Goal: Task Accomplishment & Management: Manage account settings

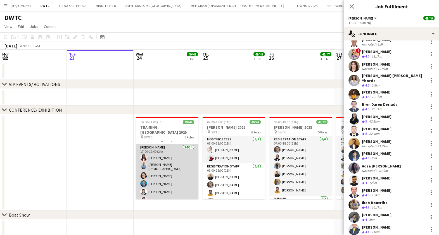
scroll to position [105, 0]
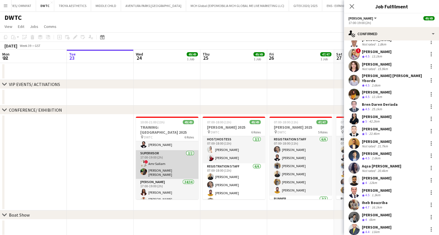
click at [167, 157] on app-card-role "Supervisor 2/2 17:00-19:00 (2h) ! Amr Sallam Christian Benjamin Amechi" at bounding box center [167, 164] width 63 height 29
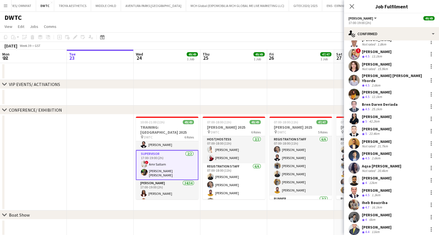
click at [168, 154] on app-card-role "Supervisor 2/2 17:00-19:00 (2h) ! Amr Sallam Christian Benjamin Amechi" at bounding box center [167, 165] width 63 height 30
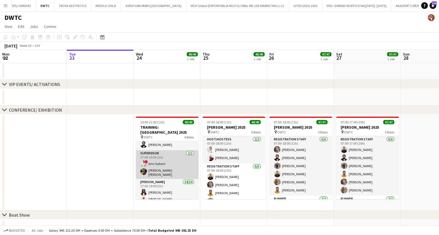
click at [168, 154] on app-card-role "Supervisor 2/2 17:00-19:00 (2h) ! Amr Sallam Christian Benjamin Amechi" at bounding box center [167, 164] width 63 height 29
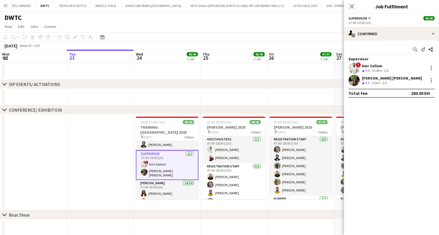
click at [378, 77] on div "Christian Benjamin Amechi" at bounding box center [391, 78] width 60 height 5
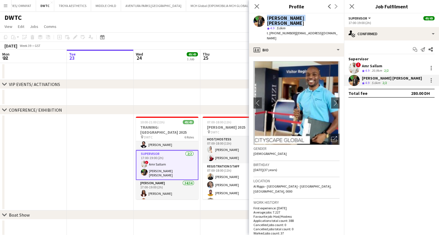
drag, startPoint x: 326, startPoint y: 18, endPoint x: 265, endPoint y: 15, distance: 61.2
click at [265, 15] on div "Christian Benjamin Amechi star 4.9 5.6km t. +971524132128 | christianamechi4@gm…" at bounding box center [296, 28] width 95 height 30
copy div "Christian Benjamin Amechi"
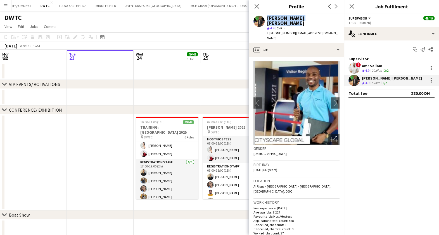
scroll to position [35, 0]
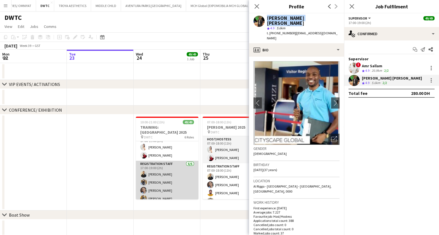
click at [167, 174] on app-card-role "Registration Staff 6/6 17:00-19:00 (2h) Ahmad Nadeem Aisha Inam janet singh Ahm…" at bounding box center [167, 190] width 63 height 59
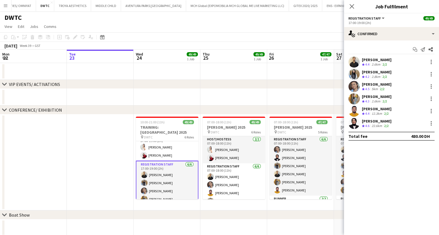
click at [374, 59] on div "Ahmad Nadeem" at bounding box center [376, 59] width 30 height 5
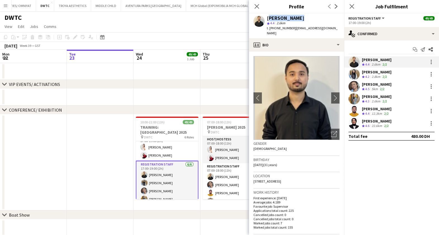
drag, startPoint x: 301, startPoint y: 17, endPoint x: 267, endPoint y: 17, distance: 33.8
click at [267, 17] on div "Ahmad Nadeem" at bounding box center [285, 18] width 37 height 5
copy div "Ahmad Nadeem"
click at [380, 73] on div "Aisha Inam" at bounding box center [376, 72] width 30 height 5
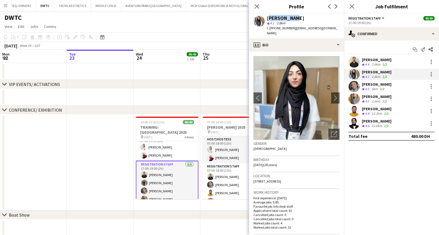
drag, startPoint x: 267, startPoint y: 18, endPoint x: 290, endPoint y: 17, distance: 23.7
click at [290, 17] on div "Aisha Inam" at bounding box center [285, 18] width 37 height 5
copy div "Aisha Inam"
click at [368, 84] on div "janet singh" at bounding box center [376, 84] width 30 height 5
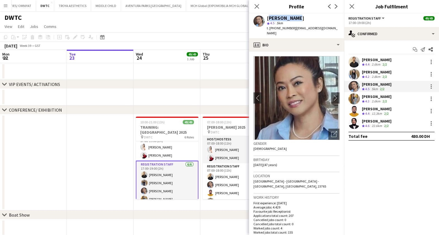
drag, startPoint x: 267, startPoint y: 18, endPoint x: 290, endPoint y: 18, distance: 23.7
click at [290, 18] on div "janet singh" at bounding box center [285, 18] width 37 height 5
copy div "janet singh"
click at [376, 95] on div "Ahmed Fouda" at bounding box center [376, 96] width 30 height 5
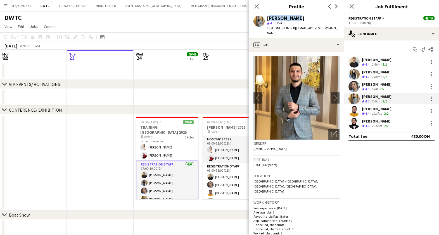
drag, startPoint x: 297, startPoint y: 17, endPoint x: 267, endPoint y: 17, distance: 30.1
click at [267, 17] on div "Ahmed Fouda" at bounding box center [303, 18] width 73 height 5
copy div "Ahmed Fouda"
click at [368, 112] on span "4.4" at bounding box center [367, 113] width 4 height 4
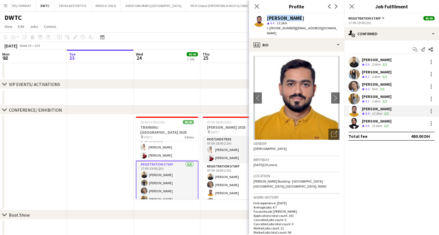
drag, startPoint x: 296, startPoint y: 17, endPoint x: 259, endPoint y: 17, distance: 36.6
click at [259, 17] on div "Adeel Ahmad star 4.4 12.3km t. +971523840867 | lgu.adeelahmed@gmail.com" at bounding box center [296, 25] width 95 height 25
copy div "Adeel Ahmad"
click at [368, 125] on span "4.6" at bounding box center [367, 126] width 4 height 4
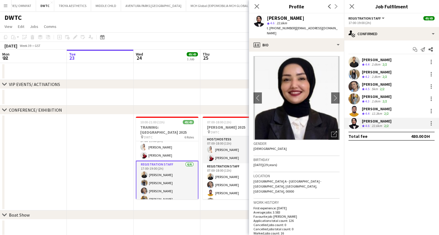
drag, startPoint x: 301, startPoint y: 17, endPoint x: 271, endPoint y: 18, distance: 30.7
click at [267, 17] on div "Fotima Naimova" at bounding box center [285, 18] width 37 height 5
copy div "Fotima Naimova"
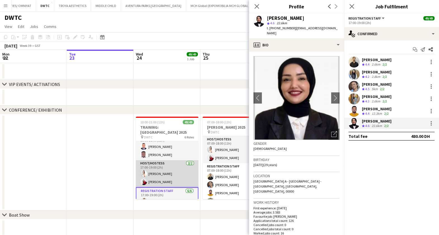
scroll to position [0, 0]
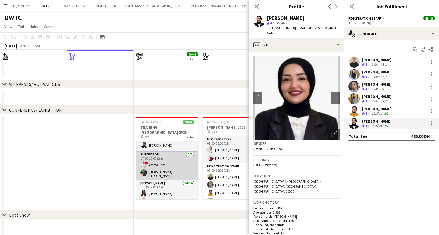
click at [163, 158] on app-card-role "Supervisor 2/2 17:00-19:00 (2h) ! Amr Sallam Christian Benjamin Amechi" at bounding box center [167, 165] width 63 height 29
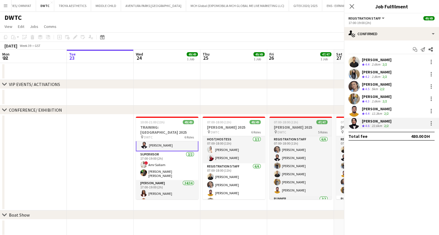
scroll to position [104, 0]
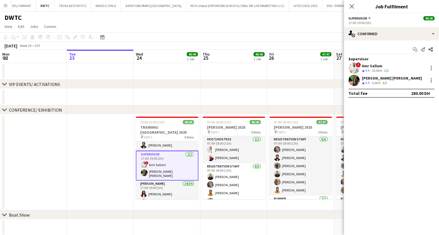
click at [374, 67] on div "Amr Sallam" at bounding box center [375, 65] width 28 height 5
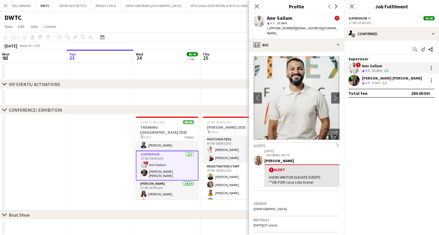
drag, startPoint x: 293, startPoint y: 16, endPoint x: 267, endPoint y: 18, distance: 26.0
click at [267, 18] on div "Amr Sallam !" at bounding box center [303, 18] width 73 height 5
copy div "Amr Sallam"
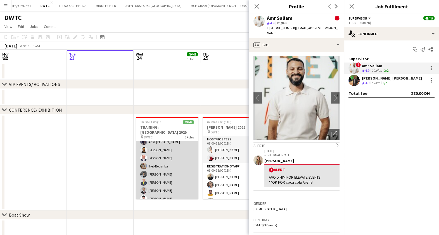
scroll to position [399, 0]
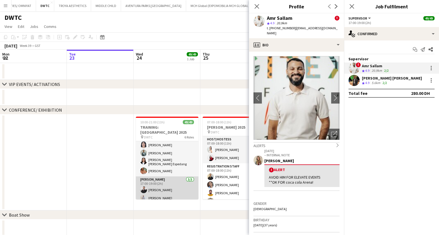
click at [170, 177] on app-card-role "Usher 3/3 17:00-19:00 (2h) Radwan Jrish Tiago Molla ! Rajaa Fannan" at bounding box center [167, 193] width 63 height 35
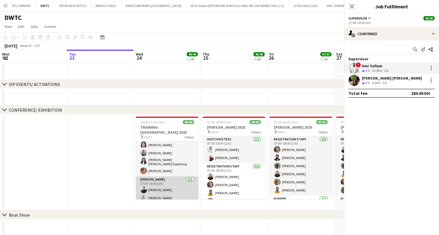
scroll to position [399, 0]
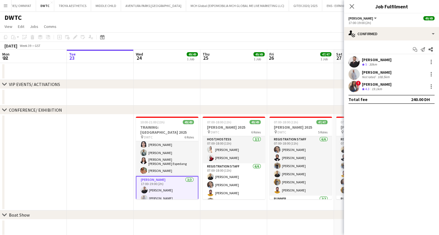
click at [371, 71] on div "Tiago Molla" at bounding box center [376, 72] width 30 height 5
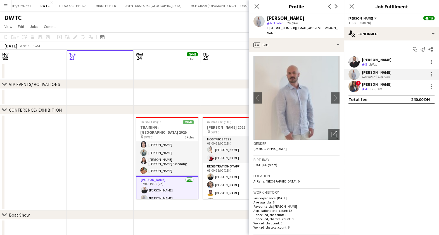
click at [294, 18] on div "Tiago Molla" at bounding box center [303, 18] width 73 height 5
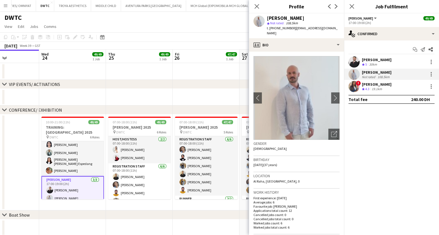
scroll to position [0, 246]
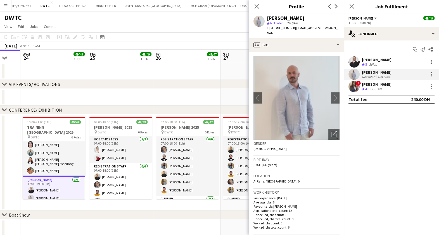
drag, startPoint x: 211, startPoint y: 186, endPoint x: 99, endPoint y: 183, distance: 112.8
click at [99, 183] on app-calendar-viewport "Sat 20 16/16 1 Job Sun 21 Mon 22 Tue 23 Wed 24 49/49 1 Job Thu 25 49/49 1 Job F…" at bounding box center [219, 207] width 439 height 315
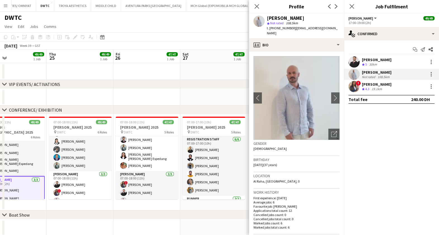
scroll to position [0, 248]
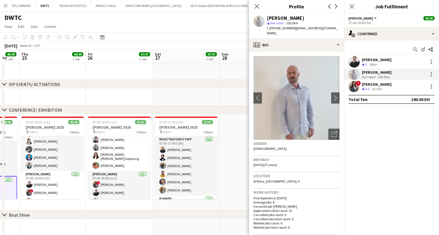
drag, startPoint x: 196, startPoint y: 173, endPoint x: 128, endPoint y: 171, distance: 68.1
click at [128, 171] on app-calendar-viewport "Sun 21 Mon 22 Tue 23 Wed 24 49/49 1 Job Thu 25 49/49 1 Job Fri 26 47/47 1 Job S…" at bounding box center [219, 207] width 439 height 315
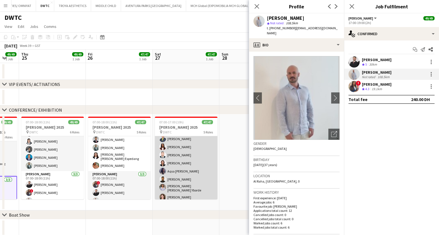
scroll to position [372, 0]
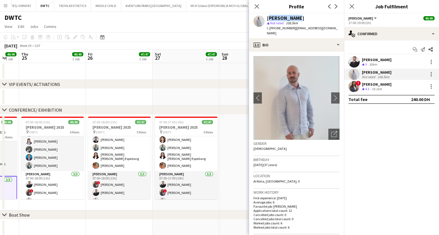
drag, startPoint x: 293, startPoint y: 15, endPoint x: 267, endPoint y: 18, distance: 26.7
click at [267, 18] on div "Tiago Molla star Not rated 108.5km t. +971528252698 | tiagomolla@live.com" at bounding box center [296, 25] width 95 height 25
copy div "Tiago Molla"
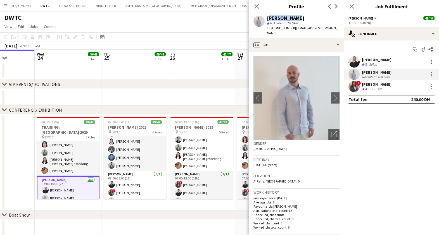
scroll to position [0, 164]
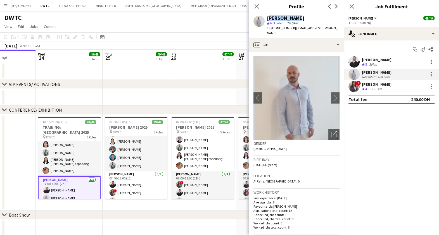
drag, startPoint x: 44, startPoint y: 177, endPoint x: 194, endPoint y: 181, distance: 149.9
click at [194, 181] on app-calendar-viewport "Sun 21 Mon 22 Tue 23 Wed 24 49/49 1 Job Thu 25 49/49 1 Job Fri 26 47/47 1 Job S…" at bounding box center [219, 207] width 439 height 315
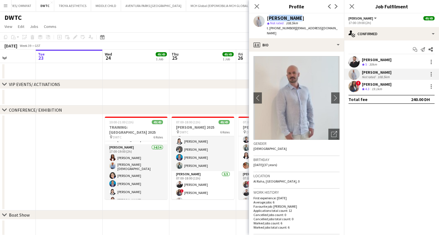
scroll to position [139, 0]
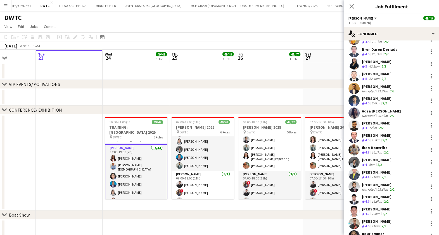
scroll to position [209, 0]
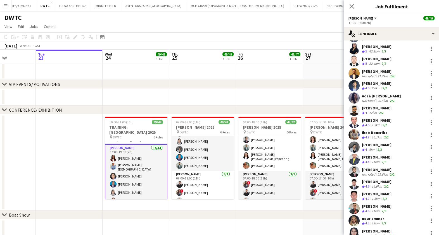
click at [383, 167] on div "Aladdin Elhussein" at bounding box center [378, 169] width 34 height 5
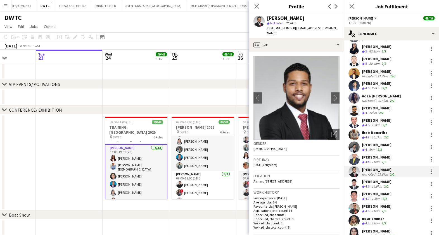
drag, startPoint x: 305, startPoint y: 18, endPoint x: 270, endPoint y: 17, distance: 35.5
click at [268, 18] on div "Aladdin Elhussein" at bounding box center [285, 18] width 37 height 5
drag, startPoint x: 270, startPoint y: 17, endPoint x: 265, endPoint y: 17, distance: 4.5
click at [265, 17] on div "Aladdin Elhussein star Not rated 25.6km t. +971585941620 | aladdin.ali.elhussei…" at bounding box center [296, 25] width 95 height 25
drag, startPoint x: 305, startPoint y: 18, endPoint x: 270, endPoint y: 16, distance: 35.2
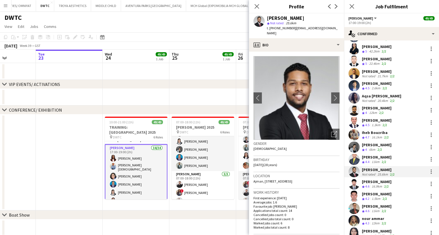
click at [257, 17] on div "Aladdin Elhussein star Not rated 25.6km t. +971585941620 | aladdin.ali.elhussei…" at bounding box center [296, 25] width 95 height 25
copy div "Aladdin Elhussein"
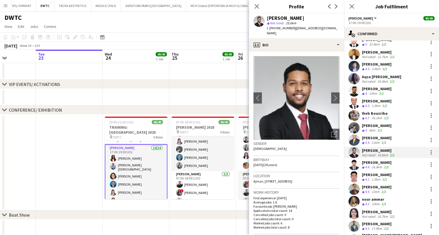
scroll to position [244, 0]
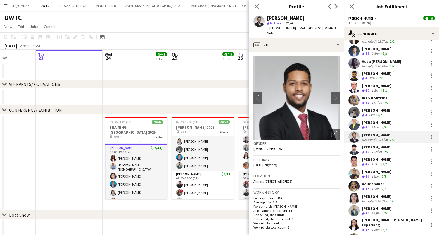
click at [373, 120] on div "Louie Stefan Zambarrano" at bounding box center [376, 122] width 30 height 5
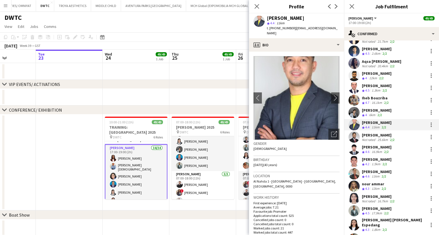
drag, startPoint x: 322, startPoint y: 18, endPoint x: 267, endPoint y: 17, distance: 54.7
click at [267, 17] on div "Louie Stefan Zambarrano" at bounding box center [285, 18] width 37 height 5
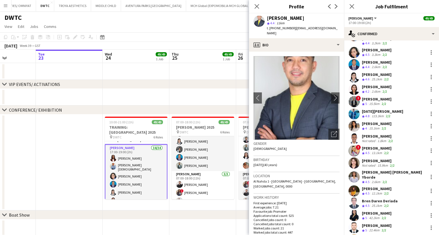
scroll to position [0, 0]
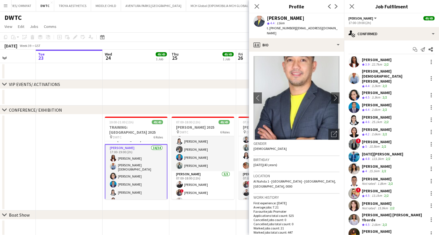
click at [373, 90] on div "Cherubim Reyes" at bounding box center [376, 92] width 30 height 5
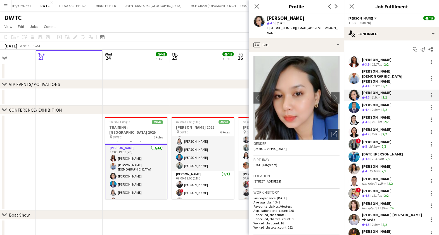
drag, startPoint x: 301, startPoint y: 17, endPoint x: 267, endPoint y: 19, distance: 34.9
click at [267, 19] on div "Cherubim Reyes" at bounding box center [285, 18] width 37 height 5
click at [378, 73] on div "Lloyd Christian Gonzalo" at bounding box center [393, 76] width 64 height 15
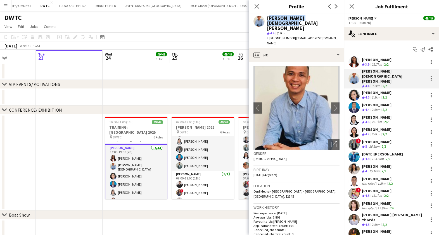
drag, startPoint x: 318, startPoint y: 17, endPoint x: 267, endPoint y: 17, distance: 51.6
click at [267, 17] on div "Lloyd Christian Gonzalo" at bounding box center [303, 23] width 73 height 15
click at [371, 152] on div "Noel Francisco" at bounding box center [381, 154] width 41 height 5
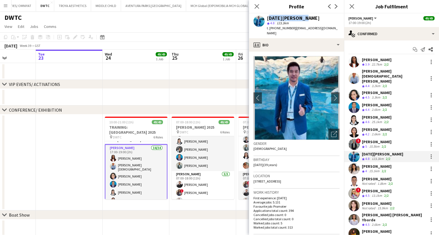
drag, startPoint x: 300, startPoint y: 17, endPoint x: 268, endPoint y: 16, distance: 31.5
click at [268, 16] on div "Noel Francisco" at bounding box center [303, 18] width 73 height 5
click at [378, 61] on div "Vivien Ezeji" at bounding box center [376, 59] width 30 height 5
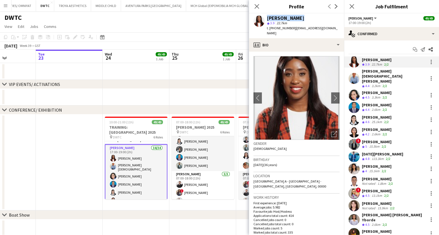
drag, startPoint x: 294, startPoint y: 17, endPoint x: 264, endPoint y: 16, distance: 29.9
click at [264, 16] on div "Vivien Ezeji star 3.9 22.7km t. +971582863364 | vivienobelle@gmail.com" at bounding box center [296, 25] width 95 height 25
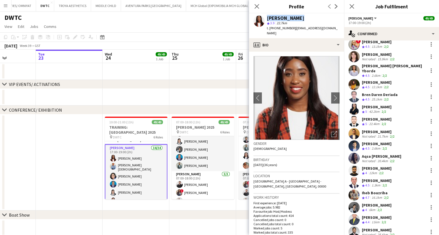
scroll to position [114, 0]
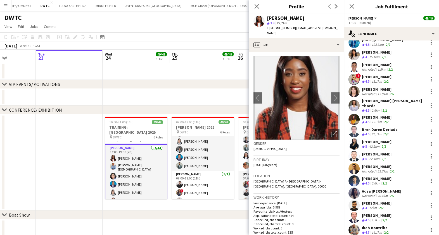
click at [380, 115] on div "Ayesha Shaikh" at bounding box center [376, 117] width 30 height 5
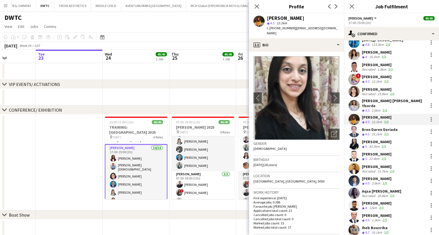
drag, startPoint x: 298, startPoint y: 17, endPoint x: 267, endPoint y: 17, distance: 30.1
click at [267, 17] on div "Ayesha Shaikh" at bounding box center [285, 18] width 37 height 5
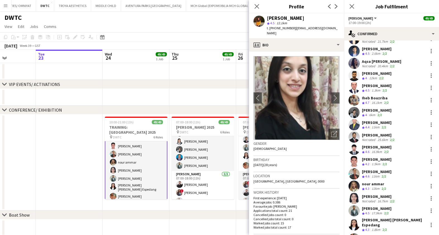
scroll to position [399, 0]
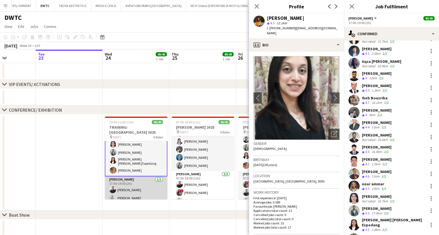
click at [137, 186] on app-card-role "Usher 3/3 17:00-19:00 (2h) Radwan Jrish Tiago Molla ! Rajaa Fannan" at bounding box center [136, 193] width 63 height 35
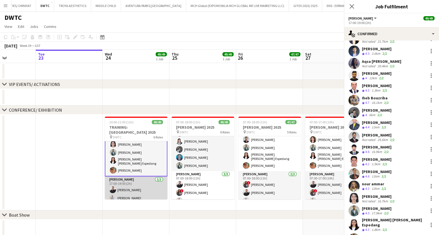
scroll to position [399, 0]
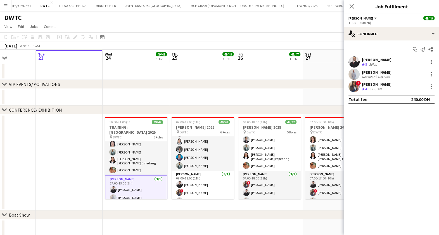
click at [377, 63] on div "30km" at bounding box center [373, 64] width 10 height 5
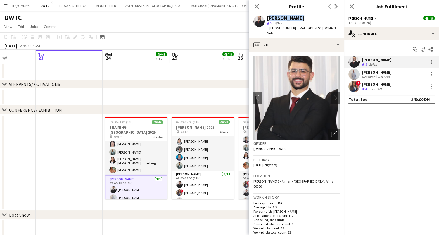
drag, startPoint x: 297, startPoint y: 19, endPoint x: 267, endPoint y: 18, distance: 29.6
click at [267, 18] on div "Radwan Jrish" at bounding box center [303, 18] width 73 height 5
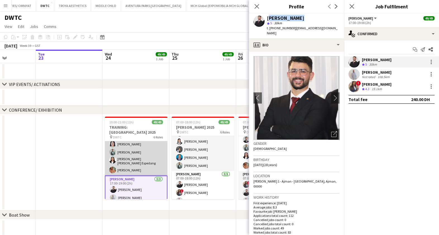
click at [144, 151] on app-card-role "Usher 34/34 17:00-19:00 (2h) Vivien Ezeji Lloyd Christian Gonzalo Cherubim Reye…" at bounding box center [136, 29] width 63 height 291
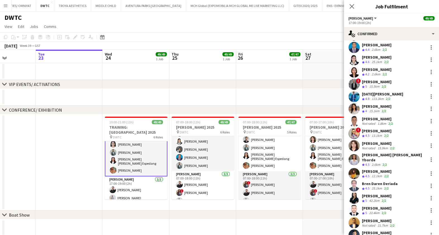
scroll to position [70, 0]
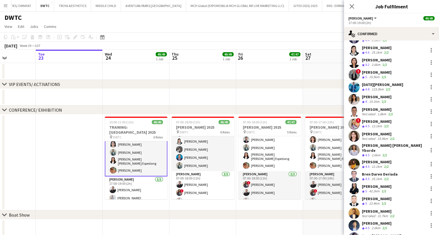
click at [381, 143] on div "Sharlene Mae Yborde" at bounding box center [393, 148] width 64 height 10
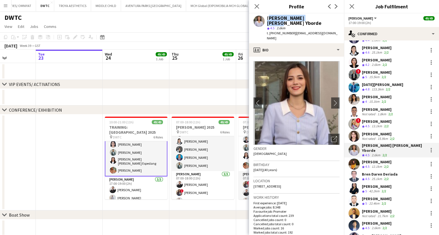
drag, startPoint x: 314, startPoint y: 16, endPoint x: 267, endPoint y: 17, distance: 47.5
click at [267, 17] on div "Sharlene Mae Yborde" at bounding box center [303, 21] width 73 height 10
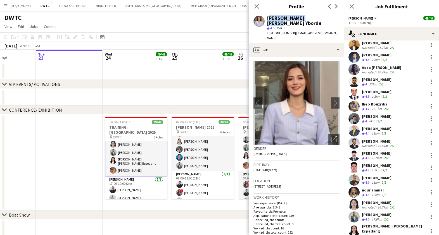
scroll to position [244, 0]
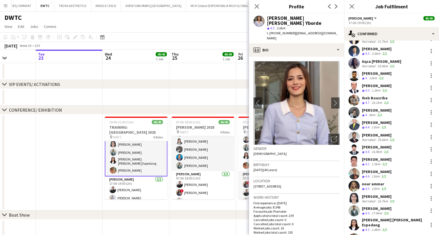
click at [373, 211] on div "17.9km" at bounding box center [376, 213] width 13 height 5
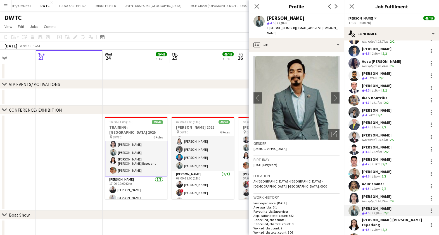
drag, startPoint x: 309, startPoint y: 15, endPoint x: 267, endPoint y: 16, distance: 41.6
click at [267, 16] on div "Jefferson Manubay star 4.5 17.9km t. +971562427868 | jeffersonmanubay@yahoo.com" at bounding box center [296, 25] width 95 height 25
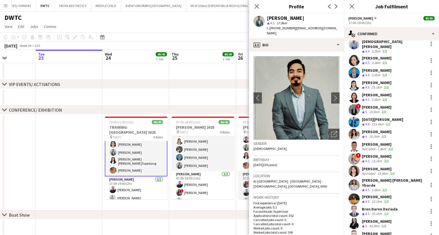
scroll to position [0, 0]
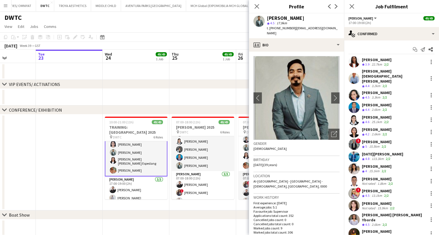
click at [370, 102] on div "Benjamin Ofidi" at bounding box center [376, 104] width 30 height 5
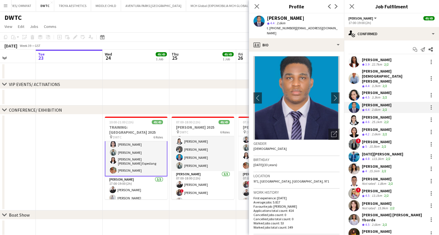
drag, startPoint x: 302, startPoint y: 17, endPoint x: 267, endPoint y: 16, distance: 35.7
click at [267, 16] on div "Benjamin Ofidi" at bounding box center [303, 18] width 73 height 5
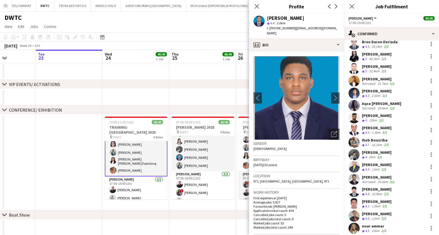
scroll to position [209, 0]
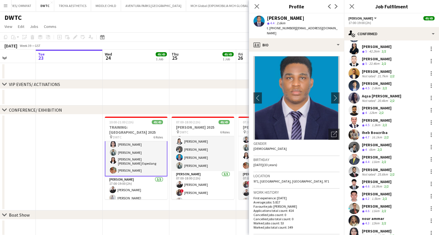
click at [377, 209] on div "11km" at bounding box center [375, 211] width 10 height 5
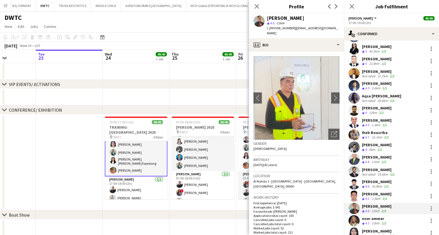
drag, startPoint x: 297, startPoint y: 17, endPoint x: 267, endPoint y: 18, distance: 30.5
click at [267, 18] on div "Albert Arroyo" at bounding box center [303, 18] width 73 height 5
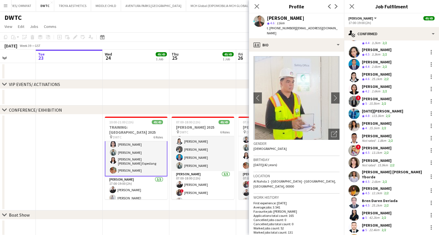
scroll to position [35, 0]
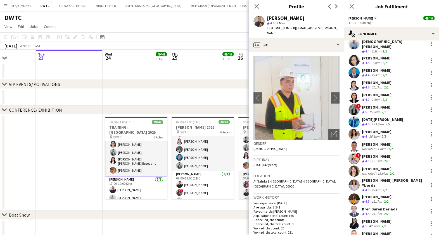
click at [379, 105] on div "Hassan Elasfory" at bounding box center [376, 107] width 30 height 5
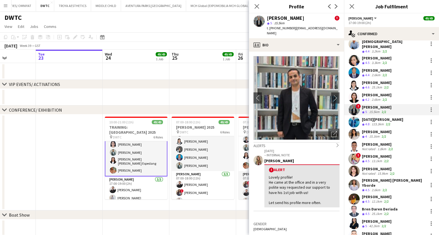
drag, startPoint x: 302, startPoint y: 18, endPoint x: 267, endPoint y: 17, distance: 34.4
click at [267, 17] on div "Hassan Elasfory !" at bounding box center [303, 18] width 73 height 5
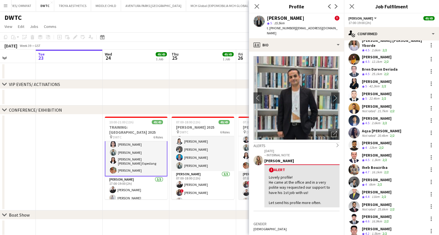
scroll to position [209, 0]
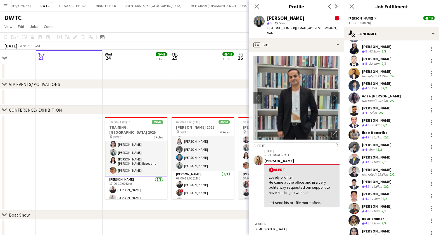
click at [376, 216] on div "nour ammar" at bounding box center [373, 218] width 25 height 5
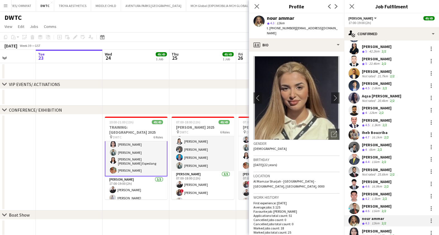
drag, startPoint x: 297, startPoint y: 18, endPoint x: 268, endPoint y: 18, distance: 29.0
click at [268, 18] on div "nour ammar" at bounding box center [303, 18] width 73 height 5
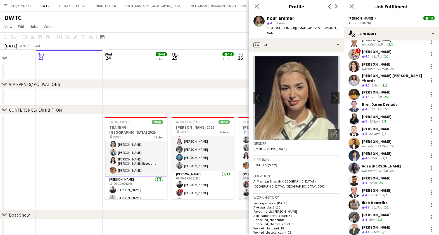
scroll to position [174, 0]
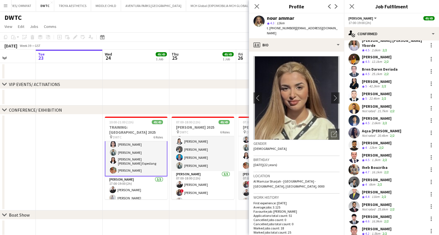
click at [377, 177] on div "Hannah Lyn Vidal" at bounding box center [376, 179] width 30 height 5
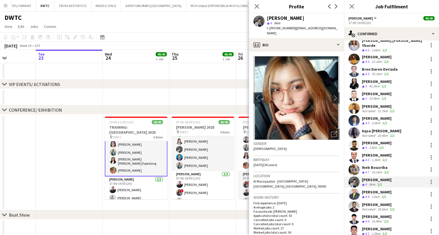
drag, startPoint x: 306, startPoint y: 16, endPoint x: 267, endPoint y: 15, distance: 40.0
click at [267, 15] on div "Hannah Lyn Vidal star 4 6km t. +971569560422 | hannplacido@gmail.com" at bounding box center [296, 25] width 95 height 25
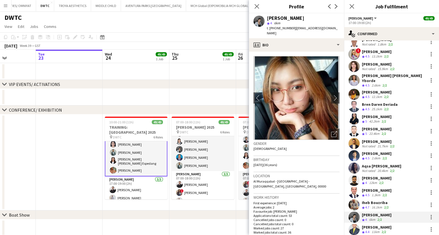
scroll to position [0, 0]
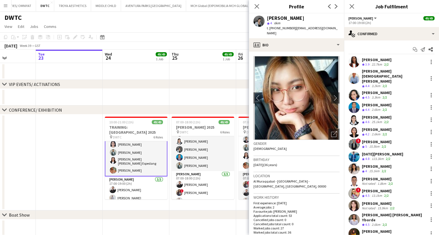
click at [377, 127] on div "Aliah Bea Constantino" at bounding box center [376, 129] width 30 height 5
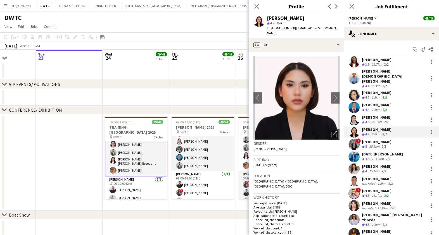
drag, startPoint x: 315, startPoint y: 16, endPoint x: 267, endPoint y: 17, distance: 48.6
click at [267, 17] on div "Aliah Bea Constantino" at bounding box center [303, 18] width 73 height 5
click at [366, 164] on div "Manolia Ali" at bounding box center [376, 166] width 30 height 5
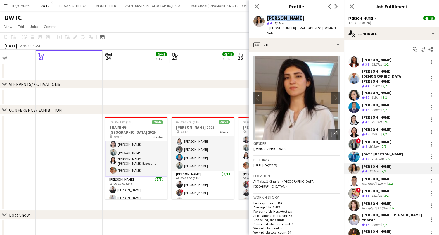
drag, startPoint x: 297, startPoint y: 18, endPoint x: 262, endPoint y: 19, distance: 34.9
click at [262, 19] on div "Manolia Ali star 4 15.1km t. +971507474858 | manolia632@gmail.com" at bounding box center [296, 25] width 95 height 25
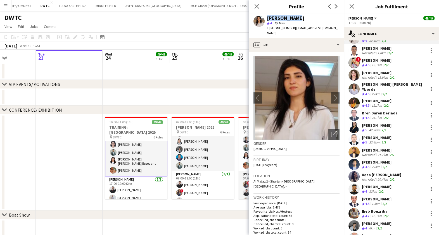
scroll to position [139, 0]
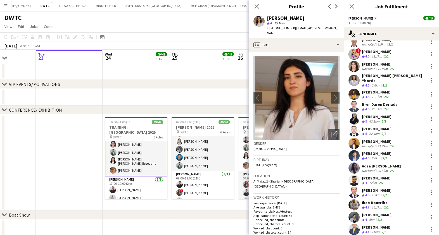
click at [378, 176] on div "Masoud Rahimi" at bounding box center [376, 178] width 30 height 5
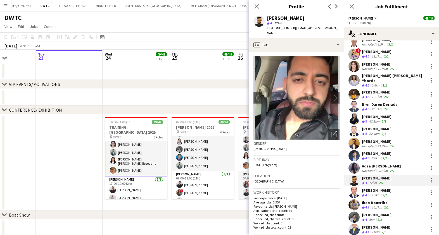
drag, startPoint x: 306, startPoint y: 18, endPoint x: 267, endPoint y: 18, distance: 38.5
click at [267, 18] on div "Masoud Rahimi" at bounding box center [303, 18] width 73 height 5
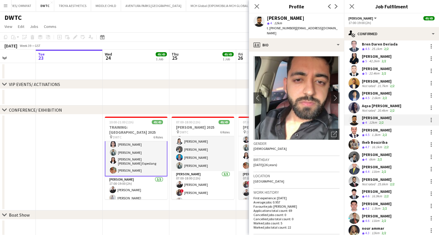
scroll to position [254, 0]
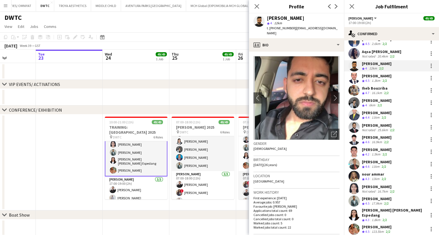
click at [372, 184] on div "Fazeen Shahzad" at bounding box center [378, 186] width 34 height 5
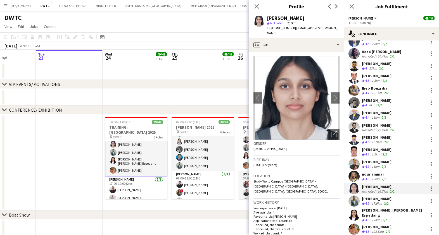
drag, startPoint x: 305, startPoint y: 17, endPoint x: 260, endPoint y: 16, distance: 45.2
click at [260, 16] on div "Fazeen Shahzad star Not rated 16.7km t. +971502206139 | fuzzbuzzxxx@gmail.com" at bounding box center [296, 25] width 95 height 25
click at [370, 229] on div "Crew rating 4.5" at bounding box center [365, 231] width 9 height 5
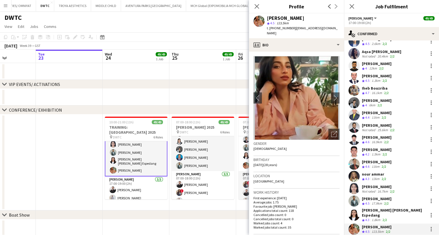
drag, startPoint x: 303, startPoint y: 18, endPoint x: 266, endPoint y: 18, distance: 36.8
click at [266, 18] on div "Aneeta Cheriyan star 4.5 123.5km t. +971567217547 | aneeta996@gmail.com" at bounding box center [296, 25] width 95 height 25
click at [364, 208] on div "Maria liza Espedang" at bounding box center [393, 213] width 64 height 10
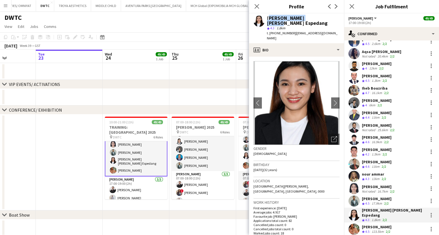
drag, startPoint x: 312, startPoint y: 17, endPoint x: 266, endPoint y: 18, distance: 45.5
click at [267, 18] on div "Maria liza Espedang" at bounding box center [303, 21] width 73 height 10
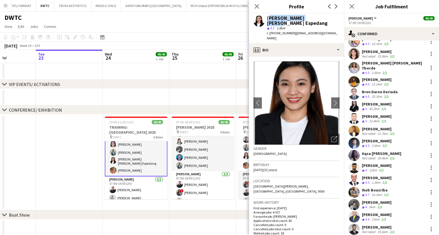
scroll to position [114, 0]
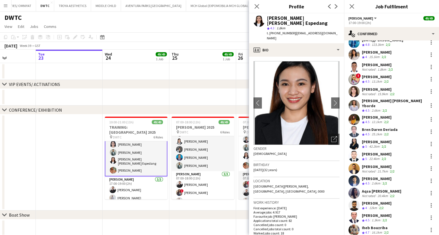
click at [372, 132] on div "25.1km" at bounding box center [376, 134] width 13 height 5
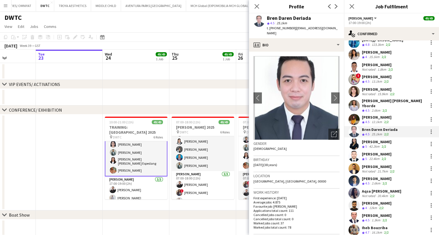
drag, startPoint x: 309, startPoint y: 17, endPoint x: 267, endPoint y: 19, distance: 42.7
click at [267, 19] on div "Bren Daren Deriada" at bounding box center [289, 18] width 44 height 5
click at [380, 164] on div "Mirjamol Magrupov" at bounding box center [378, 166] width 34 height 5
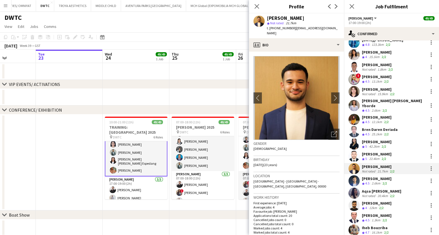
drag, startPoint x: 313, startPoint y: 18, endPoint x: 265, endPoint y: 20, distance: 47.5
click at [265, 20] on div "Mirjamol Magrupov star Not rated 21.7km t. +971562211638 | mirjamolmagrupov@gma…" at bounding box center [296, 25] width 95 height 25
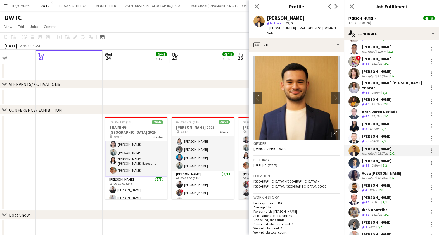
scroll to position [139, 0]
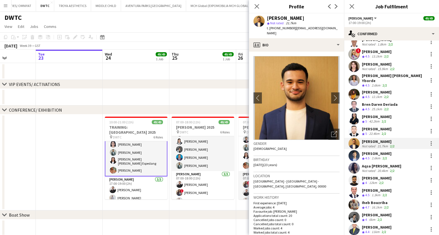
click at [369, 164] on div "Aqsa Urooj Zahid" at bounding box center [380, 166] width 39 height 5
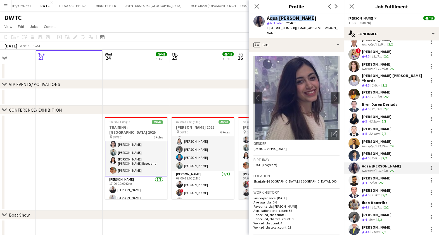
drag, startPoint x: 303, startPoint y: 18, endPoint x: 266, endPoint y: 15, distance: 37.8
click at [266, 15] on div "Aqsa Urooj Zahid star Not rated 20.4km t. +971544667563 | axazahid12@outlook.com" at bounding box center [296, 25] width 95 height 25
click at [375, 188] on div "Ramy Habib" at bounding box center [376, 190] width 30 height 5
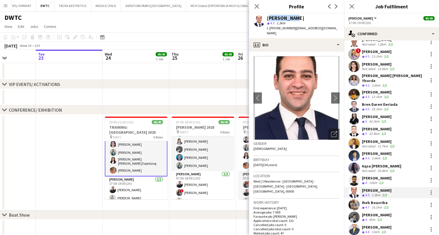
drag, startPoint x: 294, startPoint y: 17, endPoint x: 267, endPoint y: 18, distance: 26.6
click at [267, 18] on div "Ramy Habib" at bounding box center [303, 18] width 73 height 5
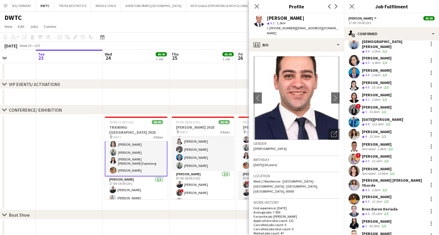
click at [379, 80] on div "euciabelle julianne leyesa" at bounding box center [376, 82] width 30 height 5
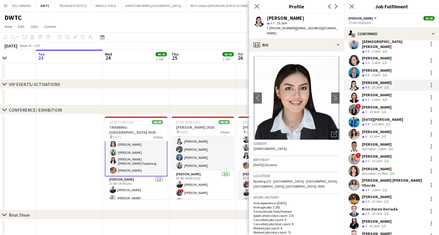
drag, startPoint x: 324, startPoint y: 18, endPoint x: 265, endPoint y: 18, distance: 59.5
click at [265, 18] on div "euciabelle julianne leyesa star 4.6 25.1km t. +971563046347 | euciabellejuliann…" at bounding box center [296, 25] width 95 height 25
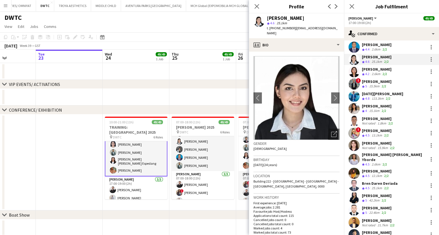
scroll to position [70, 0]
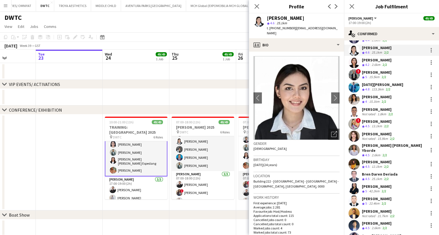
click at [375, 184] on div "Maria Sedo" at bounding box center [376, 186] width 30 height 5
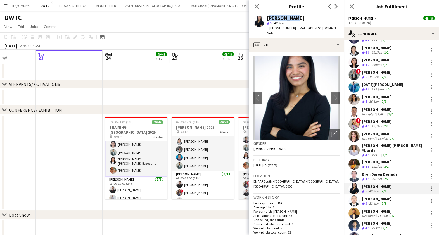
drag, startPoint x: 293, startPoint y: 17, endPoint x: 266, endPoint y: 18, distance: 26.5
click at [266, 18] on div "Maria Sedo star 5 42.2km t. +971585538733 | cindysedo8@gmail.com" at bounding box center [296, 25] width 95 height 25
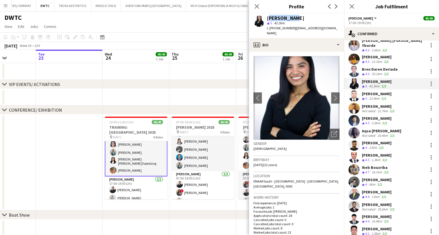
scroll to position [209, 0]
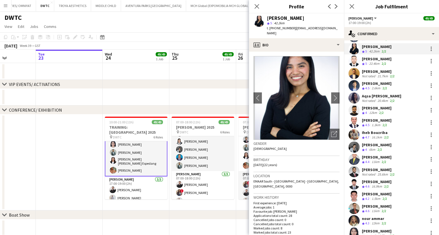
click at [375, 197] on div "1.5km" at bounding box center [375, 199] width 11 height 5
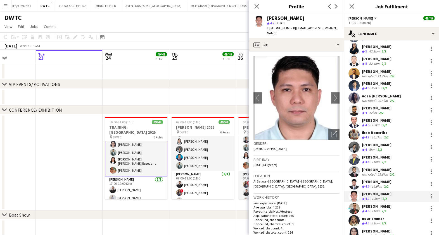
drag, startPoint x: 308, startPoint y: 16, endPoint x: 267, endPoint y: 17, distance: 40.5
click at [267, 17] on div "Sherwin Dumdum" at bounding box center [303, 18] width 73 height 5
click at [389, 80] on div "Rony Aboualezz Crew rating 4.5 2.6km 2/2" at bounding box center [391, 85] width 95 height 11
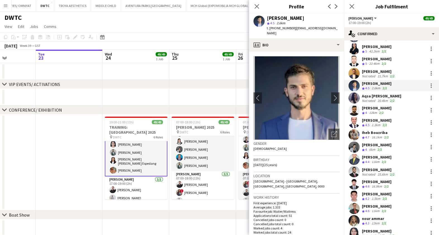
drag, startPoint x: 302, startPoint y: 18, endPoint x: 267, endPoint y: 18, distance: 34.3
click at [267, 18] on div "Rony Aboualezz" at bounding box center [303, 18] width 73 height 5
click at [379, 130] on div "Iheb Bouzriba" at bounding box center [375, 132] width 28 height 5
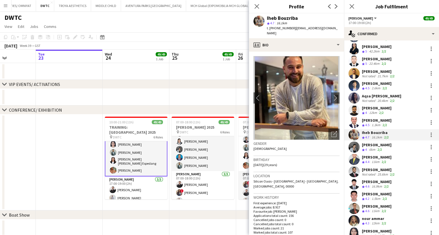
drag, startPoint x: 299, startPoint y: 18, endPoint x: 267, endPoint y: 17, distance: 32.4
click at [267, 17] on div "Iheb Bouzriba" at bounding box center [303, 18] width 73 height 5
click at [375, 179] on div "Abdullah Hassan" at bounding box center [376, 181] width 30 height 5
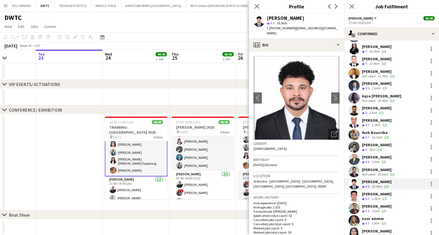
drag, startPoint x: 302, startPoint y: 17, endPoint x: 262, endPoint y: 17, distance: 40.2
click at [262, 17] on div "Abdullah Hassan star 4.6 16.9km t. +971544955818 | abdullah786assan@gmail.com" at bounding box center [296, 25] width 95 height 25
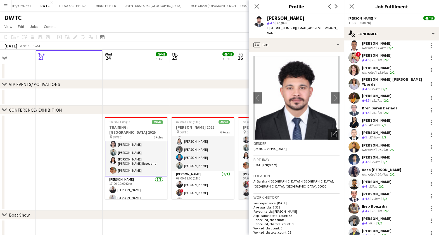
scroll to position [114, 0]
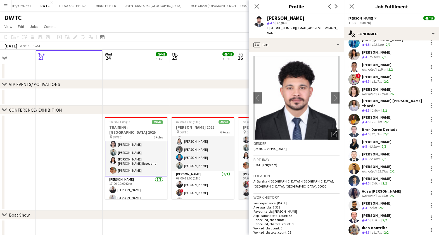
click at [372, 74] on div "Dorina Dabija" at bounding box center [376, 76] width 30 height 5
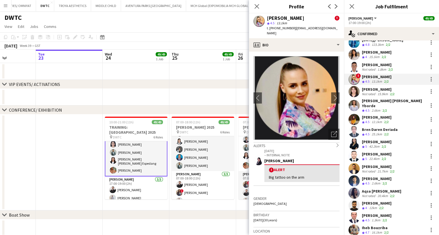
drag, startPoint x: 299, startPoint y: 17, endPoint x: 268, endPoint y: 18, distance: 30.7
click at [251, 20] on div "Dorina Dabija ! star 4.5 13.1km t. +971543767651 | dabijadorina95@gmail.com" at bounding box center [296, 25] width 95 height 25
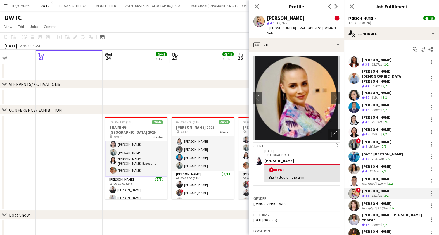
click at [371, 176] on div "Ayo Mene Ejegi" at bounding box center [377, 178] width 32 height 5
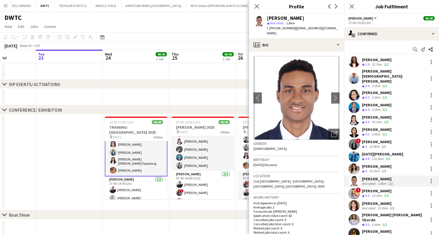
drag, startPoint x: 305, startPoint y: 16, endPoint x: 265, endPoint y: 18, distance: 39.7
click at [265, 18] on div "Ayo Mene Ejegi star Not rated 1.8km t. +971563216620 | ayo2cute@yahoo.com" at bounding box center [296, 25] width 95 height 25
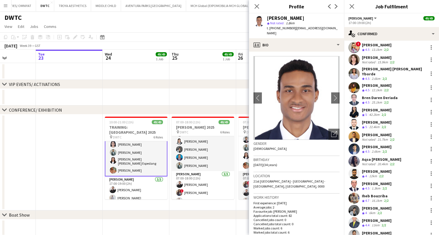
scroll to position [139, 0]
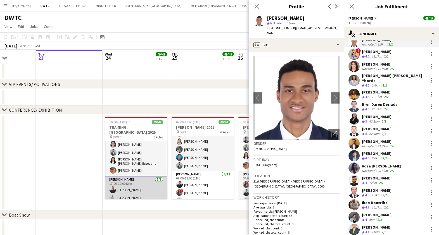
click at [125, 184] on app-card-role "Usher 3/3 17:00-19:00 (2h) Radwan Jrish Tiago Molla ! Rajaa Fannan" at bounding box center [136, 193] width 63 height 35
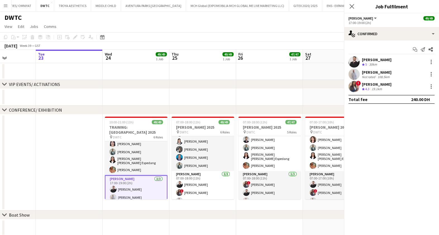
scroll to position [399, 0]
click at [369, 85] on div "Rajaa Fannan" at bounding box center [376, 84] width 30 height 5
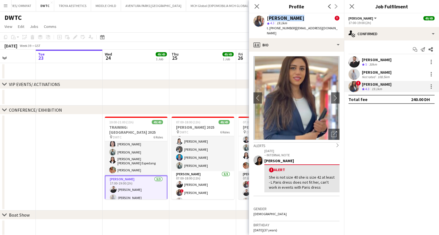
drag, startPoint x: 295, startPoint y: 17, endPoint x: 268, endPoint y: 17, distance: 27.1
click at [268, 17] on div "Rajaa Fannan" at bounding box center [285, 18] width 37 height 5
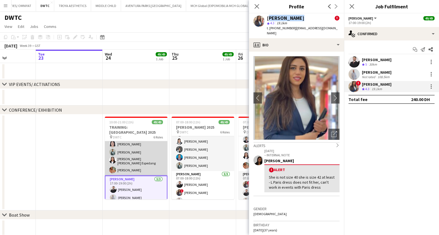
click at [136, 151] on app-card-role "Usher 34/34 17:00-19:00 (2h) Vivien Ezeji Lloyd Christian Gonzalo Cherubim Reye…" at bounding box center [136, 29] width 63 height 291
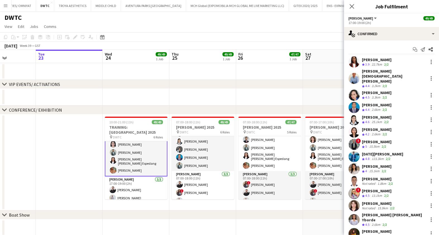
scroll to position [70, 0]
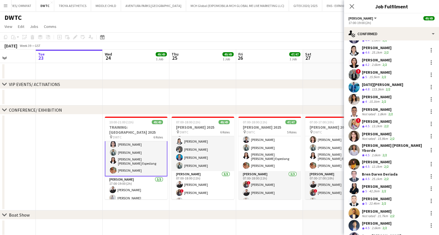
click at [382, 196] on div "Abdelhamid Rahmouni" at bounding box center [376, 198] width 30 height 5
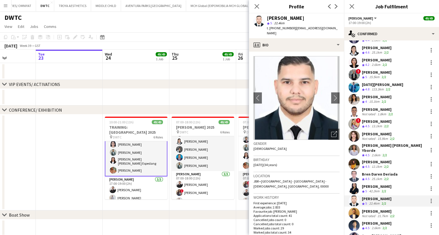
drag, startPoint x: 317, startPoint y: 17, endPoint x: 267, endPoint y: 16, distance: 50.0
click at [267, 16] on div "Abdelhamid Rahmouni" at bounding box center [285, 18] width 37 height 5
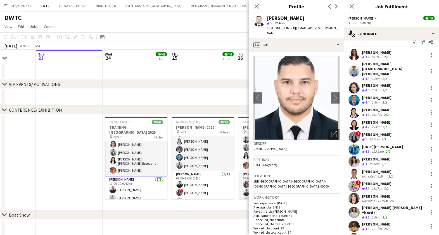
scroll to position [0, 0]
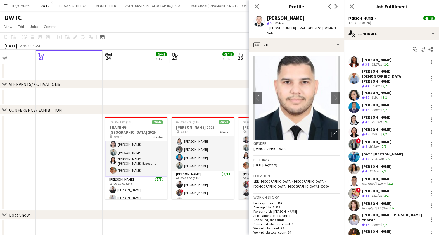
click at [371, 201] on div "Shamyla Mumtaz" at bounding box center [378, 203] width 34 height 5
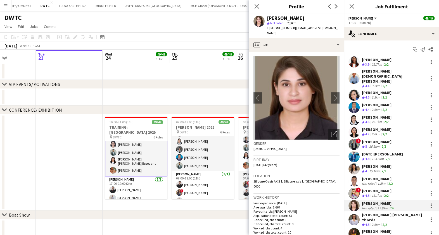
drag, startPoint x: 306, startPoint y: 18, endPoint x: 267, endPoint y: 18, distance: 39.1
click at [267, 18] on div "Shamyla Mumtaz" at bounding box center [303, 18] width 73 height 5
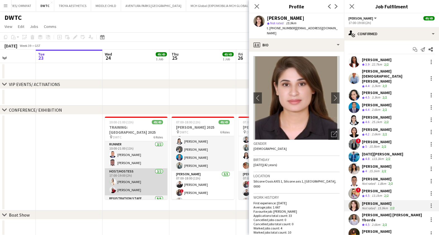
click at [134, 175] on app-card-role "Host/Hostess 2/2 17:00-19:00 (2h) Amel Ferjani Valeriia Mitina" at bounding box center [136, 181] width 63 height 27
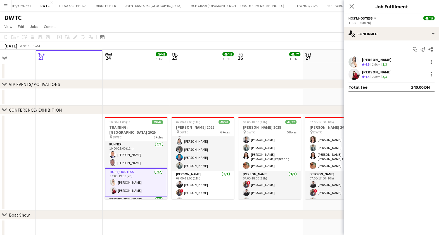
click at [370, 60] on div "Amel Ferjani" at bounding box center [376, 59] width 30 height 5
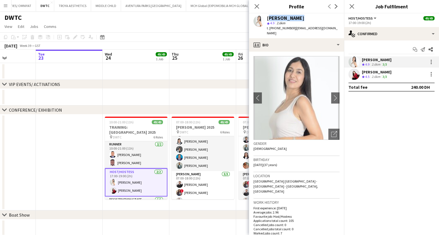
drag, startPoint x: 296, startPoint y: 17, endPoint x: 266, endPoint y: 17, distance: 30.1
click at [266, 17] on div "Amel Ferjani star 4.9 2.6km t. +971503836217 | amelferjany@gmail.com" at bounding box center [296, 25] width 95 height 25
click at [368, 71] on div "Valeriia Mitina" at bounding box center [376, 72] width 30 height 5
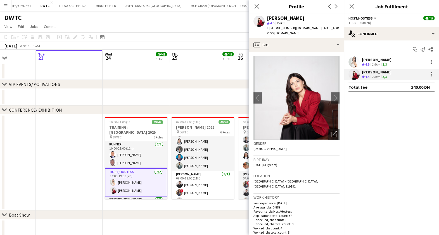
drag, startPoint x: 301, startPoint y: 15, endPoint x: 267, endPoint y: 16, distance: 34.3
click at [267, 16] on div "Valeriia Mitina" at bounding box center [303, 18] width 73 height 5
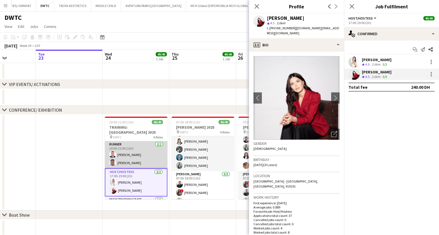
click at [131, 149] on app-card-role "Runner 2/2 10:00-21:00 (11h) Victor odinaka Ndubuaku Jevas Nangsi" at bounding box center [136, 154] width 63 height 27
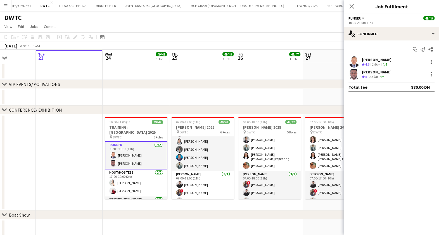
click at [375, 57] on div "Victor odinaka Ndubuaku" at bounding box center [376, 59] width 30 height 5
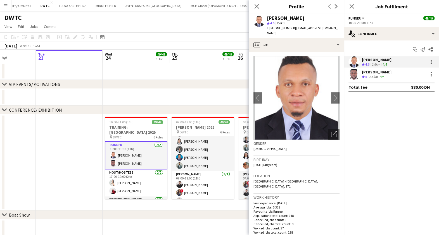
drag, startPoint x: 323, startPoint y: 17, endPoint x: 267, endPoint y: 17, distance: 56.7
click at [267, 17] on div "Victor odinaka Ndubuaku" at bounding box center [303, 18] width 73 height 5
click at [362, 77] on polygon at bounding box center [362, 77] width 3 height 3
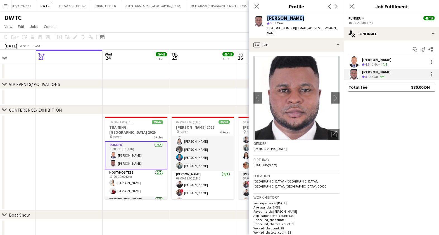
drag, startPoint x: 296, startPoint y: 16, endPoint x: 261, endPoint y: 16, distance: 35.7
click at [261, 16] on div "Jevas Nangsi star 5 2.6km t. +971556245824 | njevas@ymail.com" at bounding box center [296, 25] width 95 height 25
click at [257, 5] on icon "Close pop-in" at bounding box center [256, 6] width 5 height 5
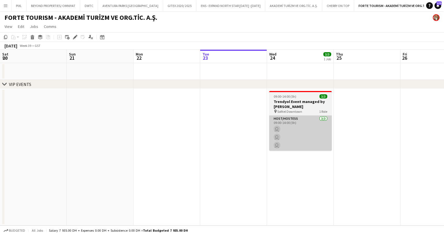
scroll to position [0, 133]
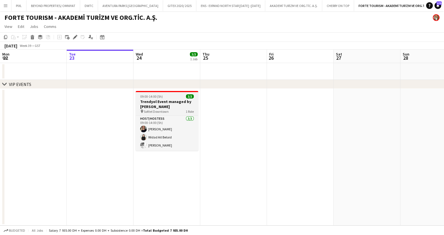
click at [145, 104] on h3 "Trendyol Event managed by [PERSON_NAME]" at bounding box center [167, 104] width 63 height 10
